Goal: Task Accomplishment & Management: Use online tool/utility

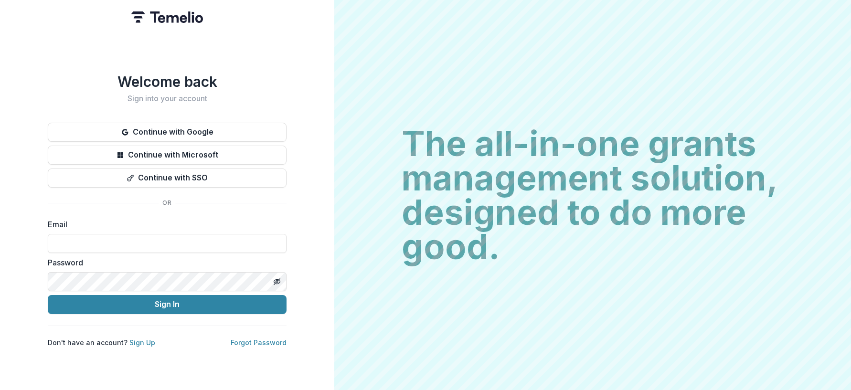
drag, startPoint x: 298, startPoint y: 118, endPoint x: 291, endPoint y: 118, distance: 6.7
click at [295, 118] on div "Welcome back Sign into your account Continue with Google Continue with Microsof…" at bounding box center [167, 195] width 334 height 390
click at [282, 118] on div "Welcome back Sign into your account Continue with Google Continue with Microsof…" at bounding box center [167, 210] width 239 height 274
click at [277, 128] on button "Continue with Google" at bounding box center [167, 132] width 239 height 19
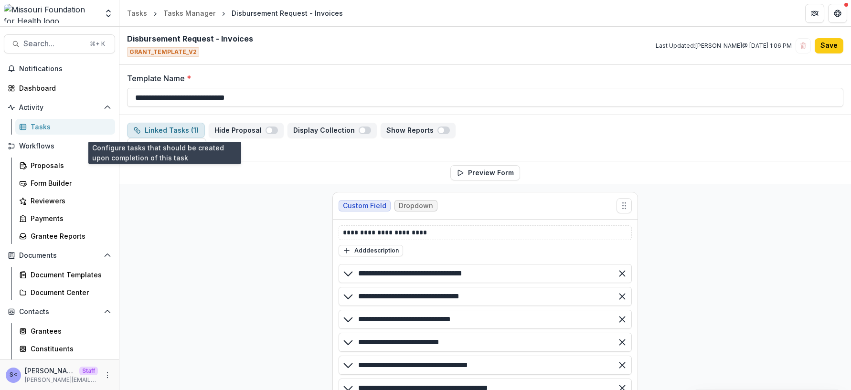
click at [175, 133] on button "Linked Tasks ( 1 )" at bounding box center [166, 130] width 78 height 15
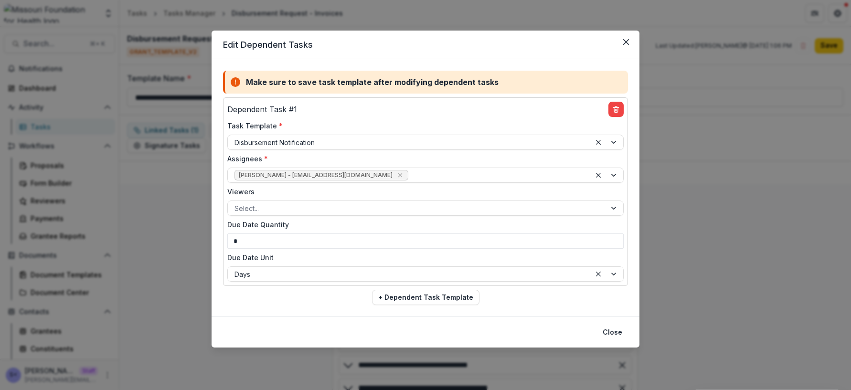
click at [180, 127] on div "Edit Dependent Tasks Make sure to save task template after modifying dependent …" at bounding box center [425, 195] width 851 height 390
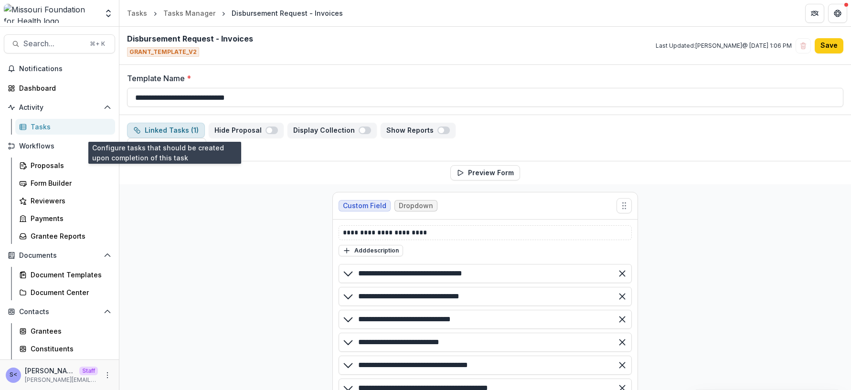
click at [180, 128] on button "Linked Tasks ( 1 )" at bounding box center [166, 130] width 78 height 15
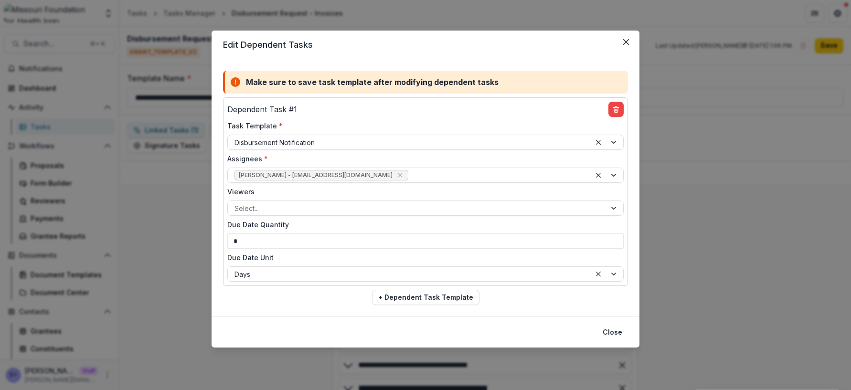
click at [168, 212] on div "Edit Dependent Tasks Make sure to save task template after modifying dependent …" at bounding box center [425, 195] width 851 height 390
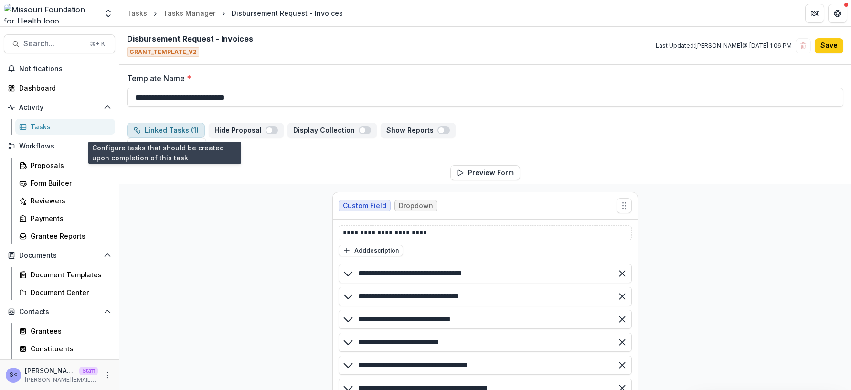
click at [186, 131] on button "Linked Tasks ( 1 )" at bounding box center [166, 130] width 78 height 15
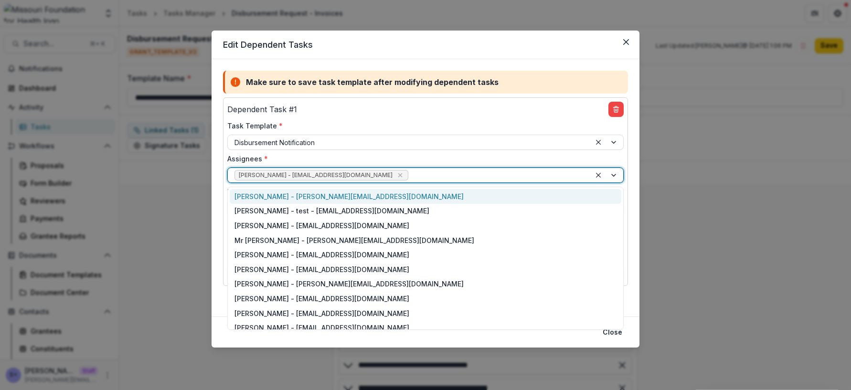
click at [428, 176] on div at bounding box center [497, 176] width 174 height 12
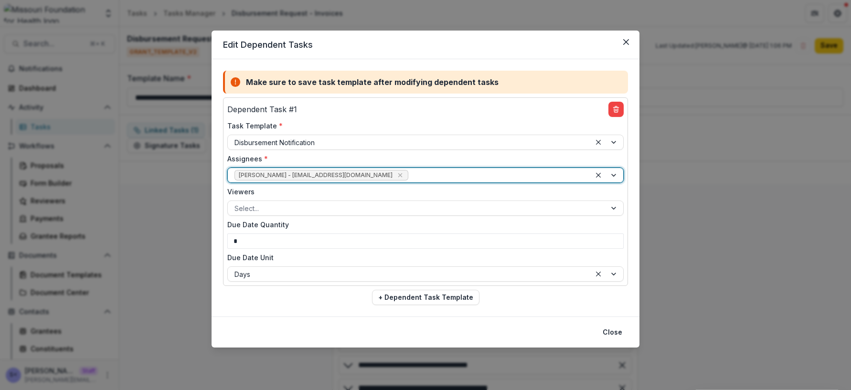
click at [410, 171] on div at bounding box center [497, 176] width 174 height 12
click at [175, 276] on div "Edit Dependent Tasks Make sure to save task template after modifying dependent …" at bounding box center [425, 195] width 851 height 390
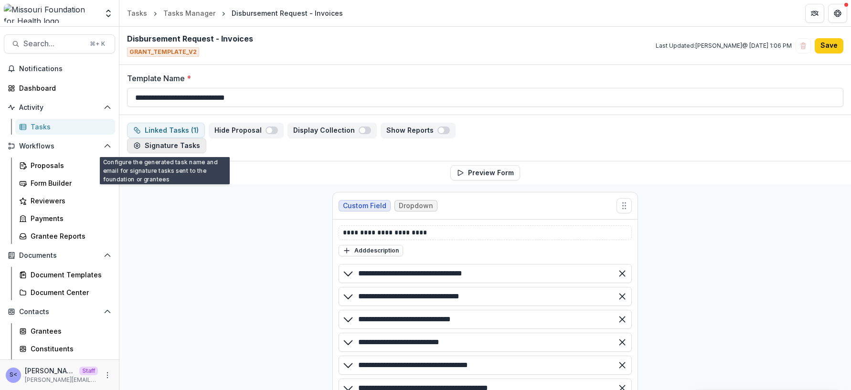
click at [172, 149] on button "Signature Tasks" at bounding box center [166, 145] width 79 height 15
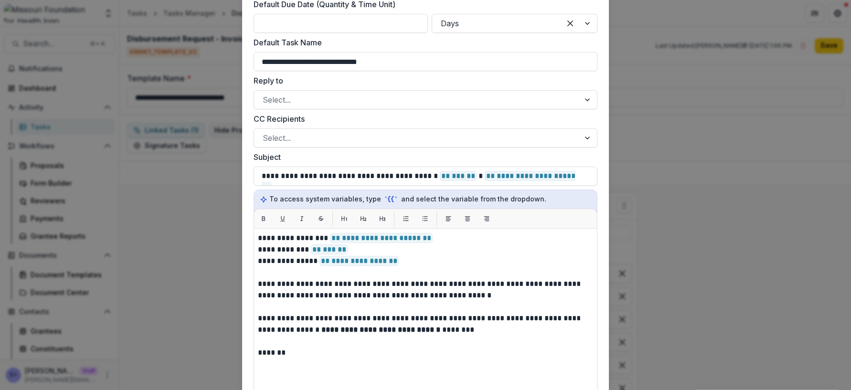
scroll to position [100, 0]
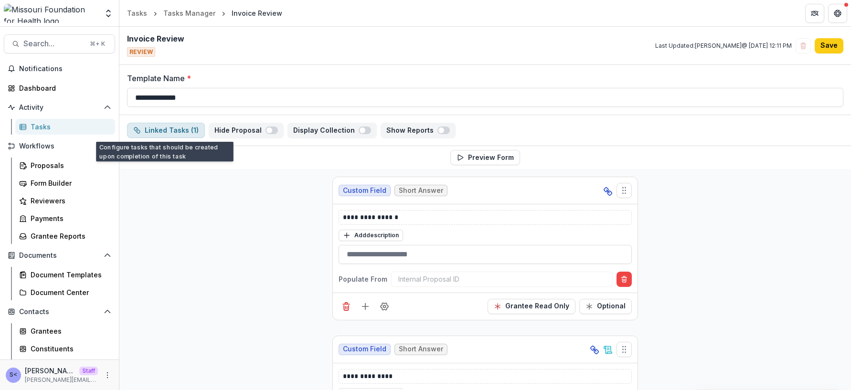
click at [174, 130] on button "Linked Tasks ( 1 )" at bounding box center [166, 130] width 78 height 15
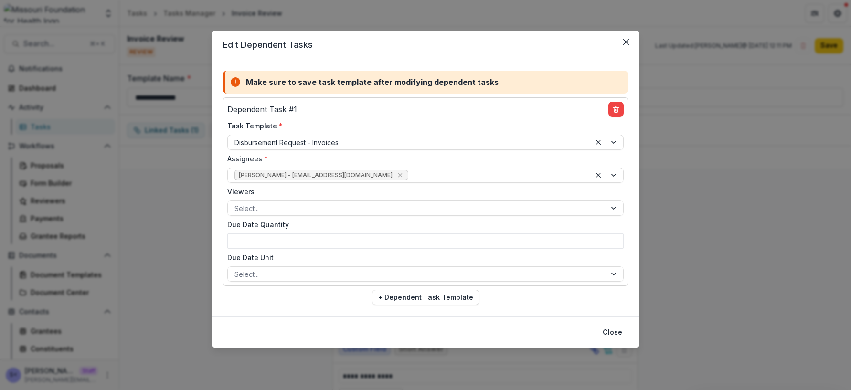
click at [175, 133] on div "Edit Dependent Tasks Make sure to save task template after modifying dependent …" at bounding box center [425, 195] width 851 height 390
